Goal: Navigation & Orientation: Understand site structure

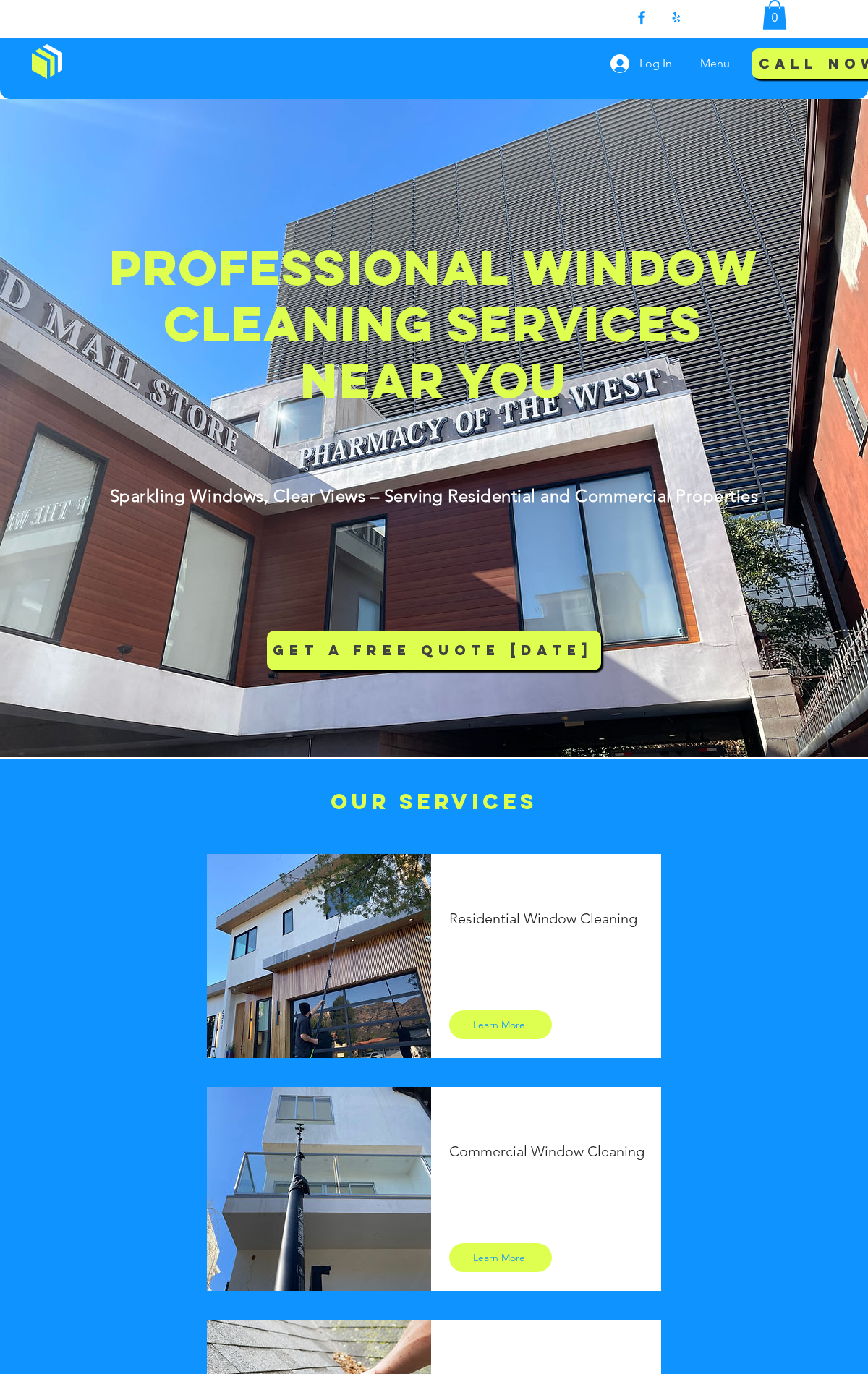
scroll to position [3286, 0]
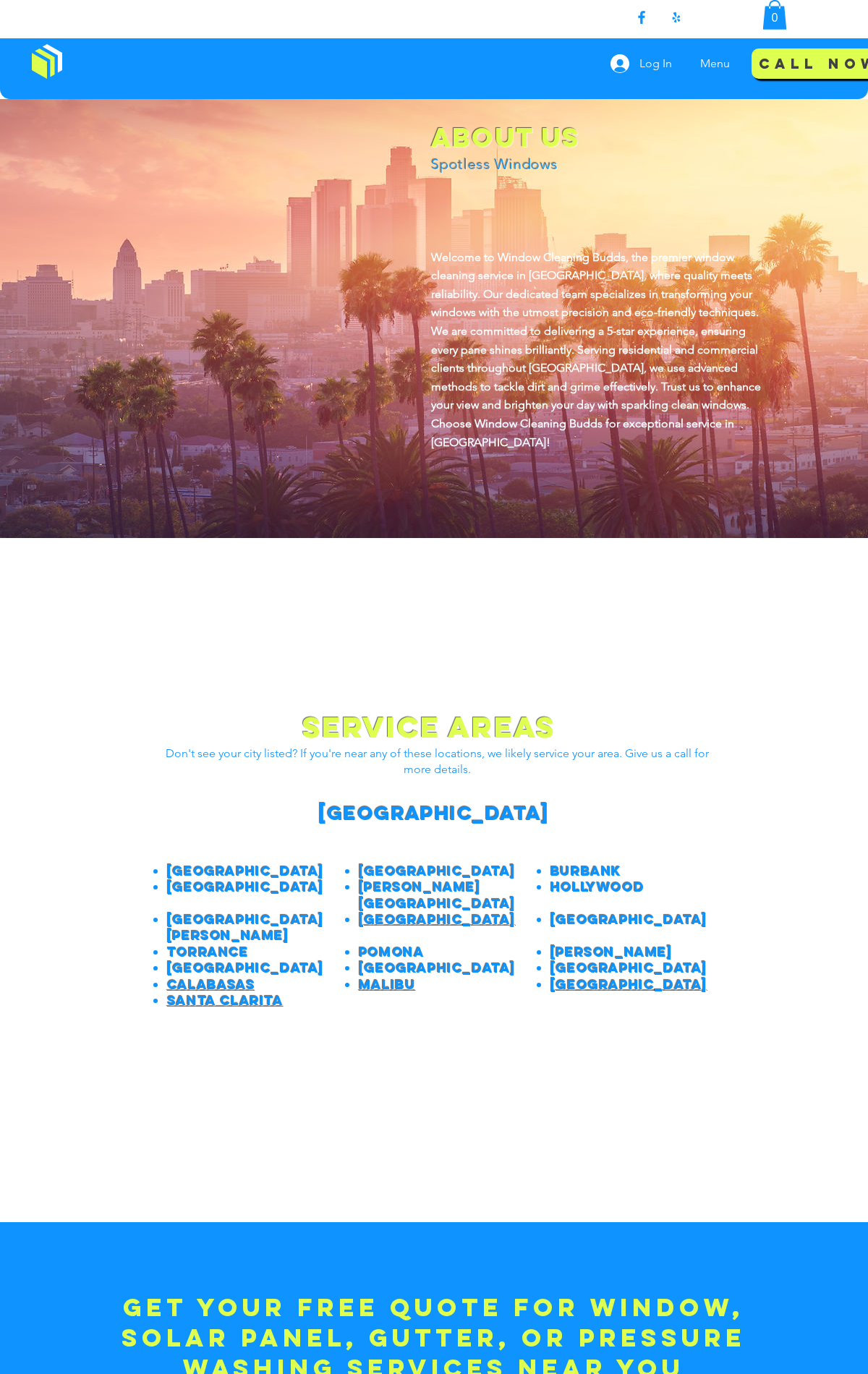
scroll to position [690, 0]
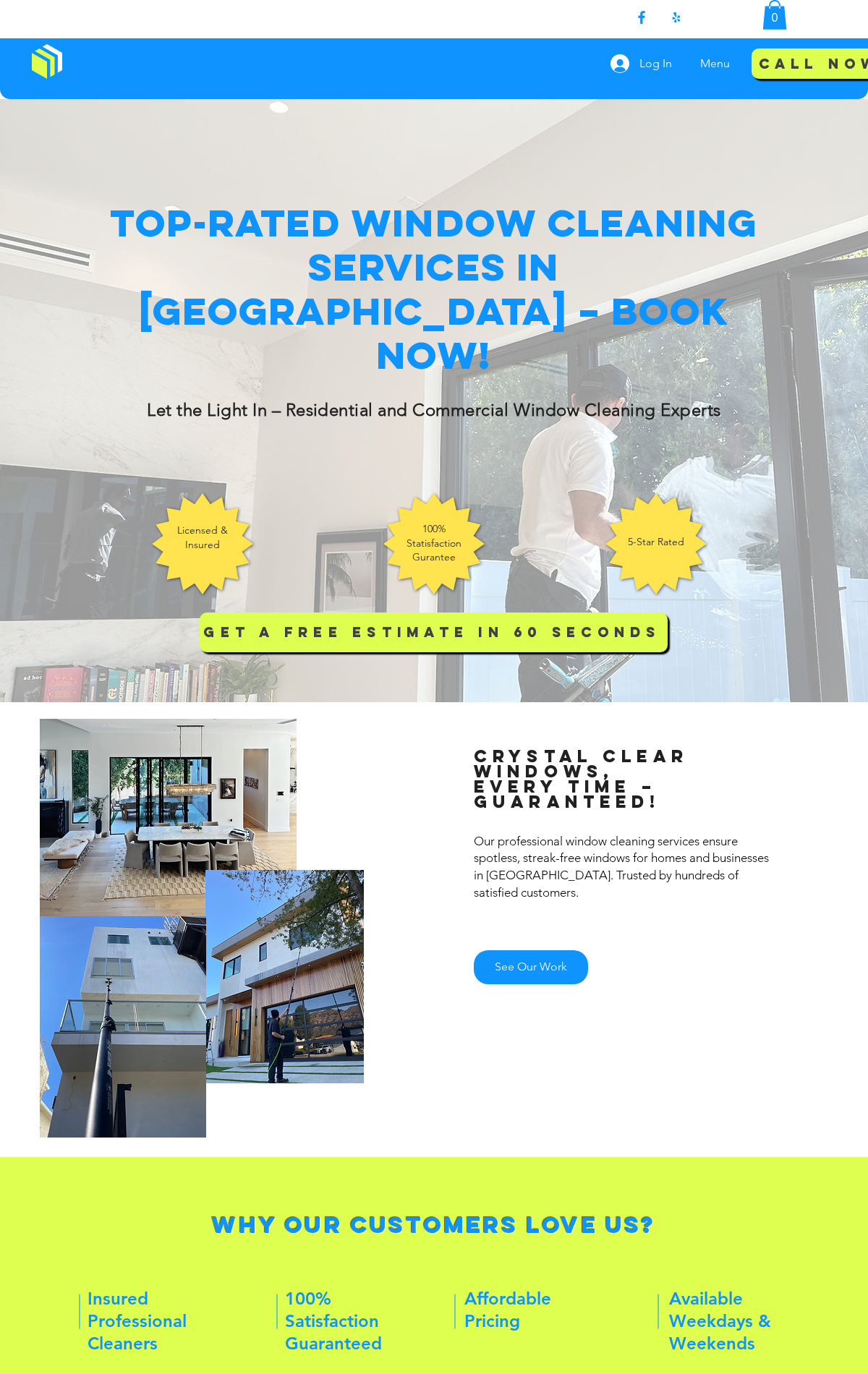
scroll to position [2755, 0]
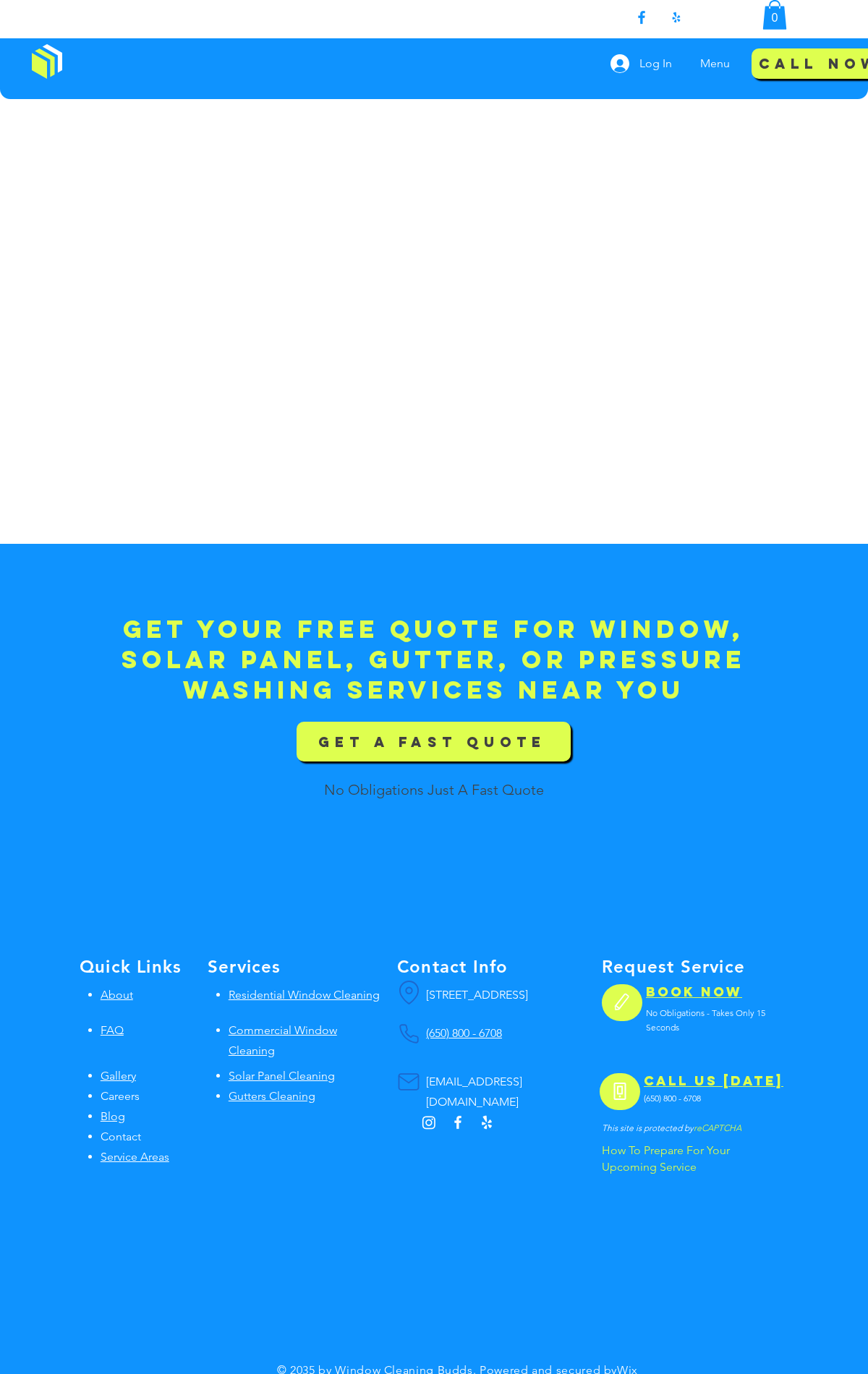
scroll to position [2859, 0]
